Goal: Use online tool/utility: Utilize a website feature to perform a specific function

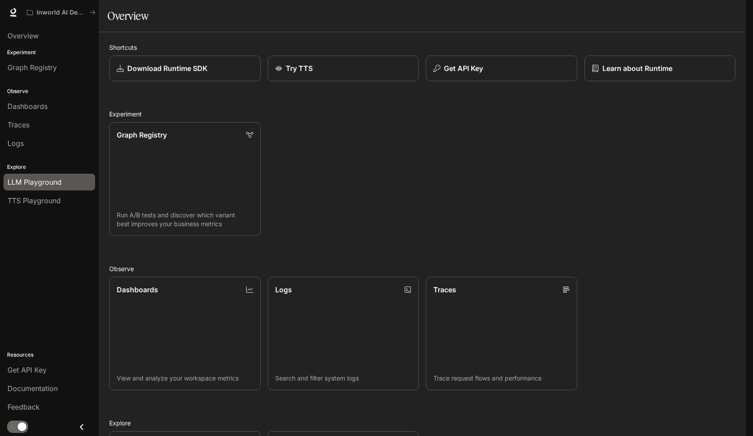
click at [52, 179] on span "LLM Playground" at bounding box center [34, 182] width 54 height 11
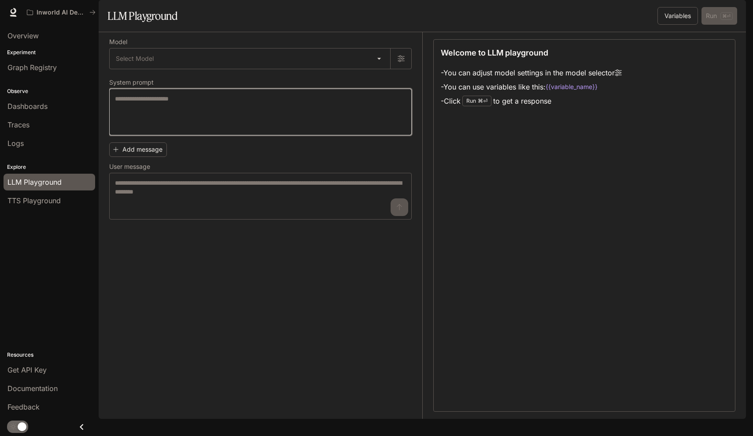
click at [187, 129] on textarea at bounding box center [260, 111] width 291 height 35
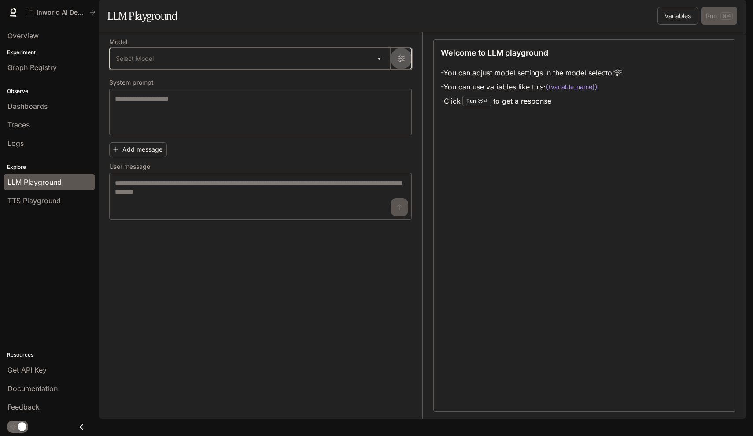
click at [402, 69] on button "button" at bounding box center [400, 58] width 21 height 21
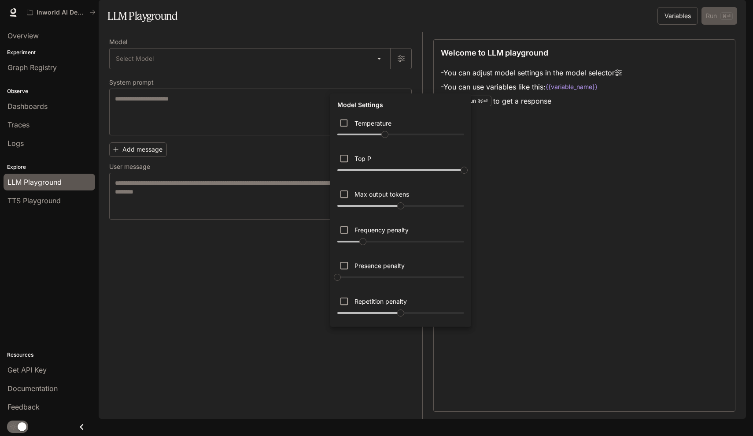
click at [272, 253] on div at bounding box center [376, 218] width 753 height 436
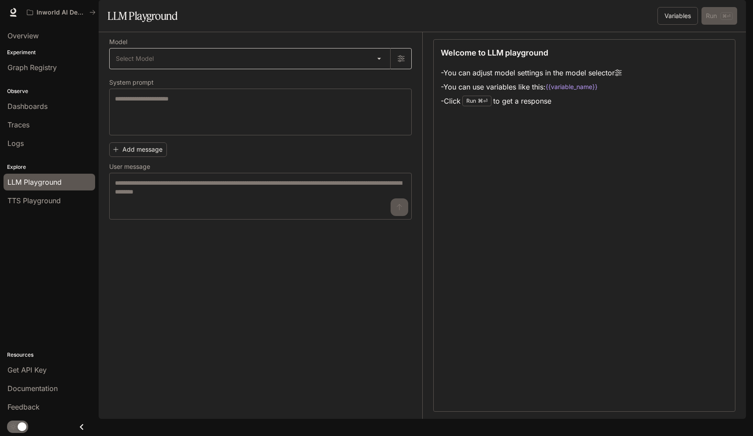
click at [158, 88] on body "Skip to main content Inworld AI Demos Documentation Documentation Portal Overvi…" at bounding box center [376, 218] width 753 height 436
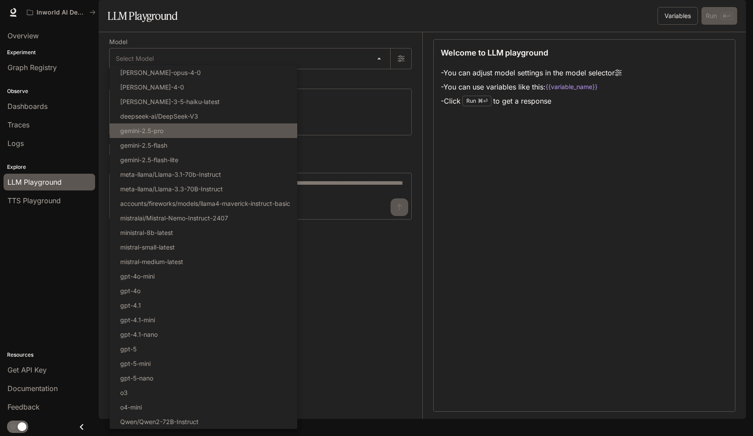
click at [173, 129] on li "gemini-2.5-pro" at bounding box center [204, 130] width 188 height 15
type input "**********"
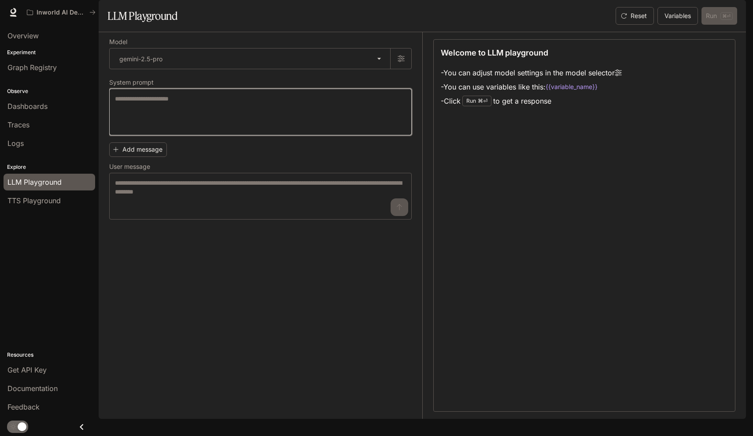
click at [168, 128] on textarea at bounding box center [260, 111] width 291 height 35
type textarea "*"
